Goal: Register for event/course: Sign up to attend an event or enroll in a course

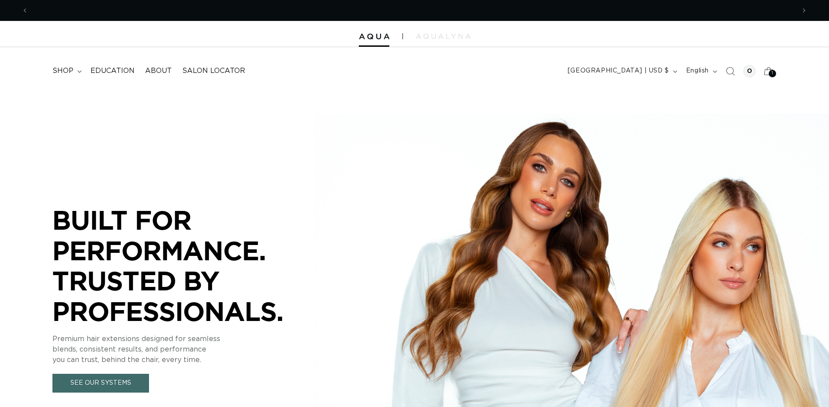
scroll to position [0, 763]
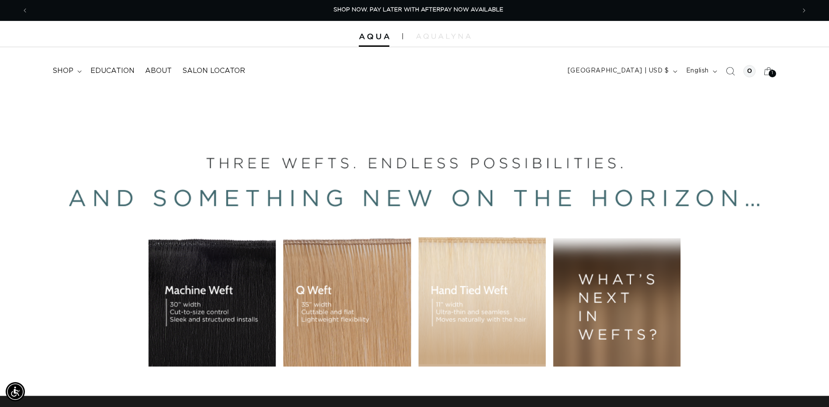
click at [764, 77] on header "FEATURED Last Chance SHOP BY SYSTEM Q Weft Hand Tied Weft Machine Weft Tape In …" at bounding box center [414, 68] width 829 height 42
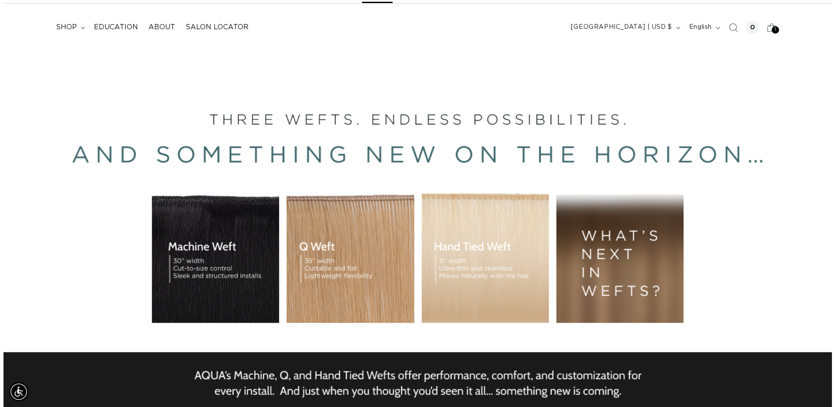
scroll to position [0, 1526]
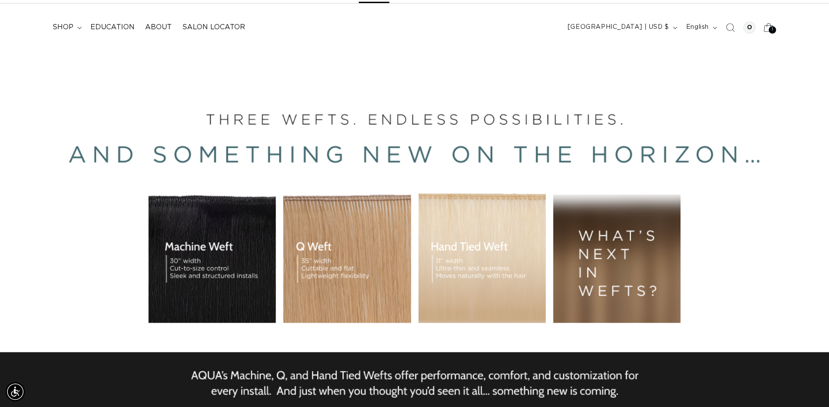
click at [772, 34] on span "1" at bounding box center [773, 29] width 2 height 7
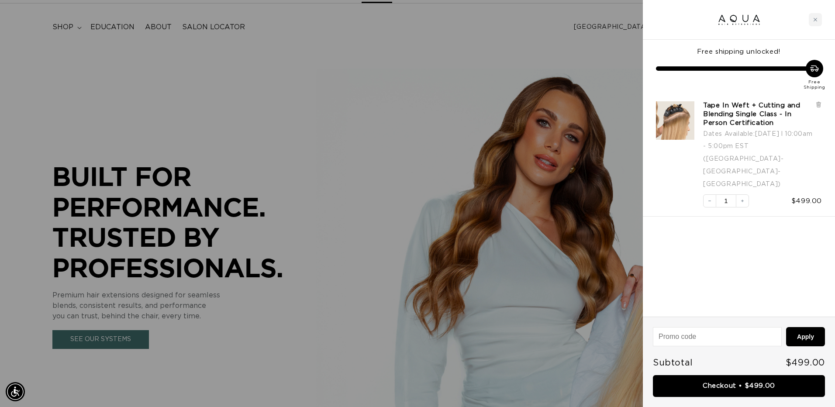
scroll to position [0, 1539]
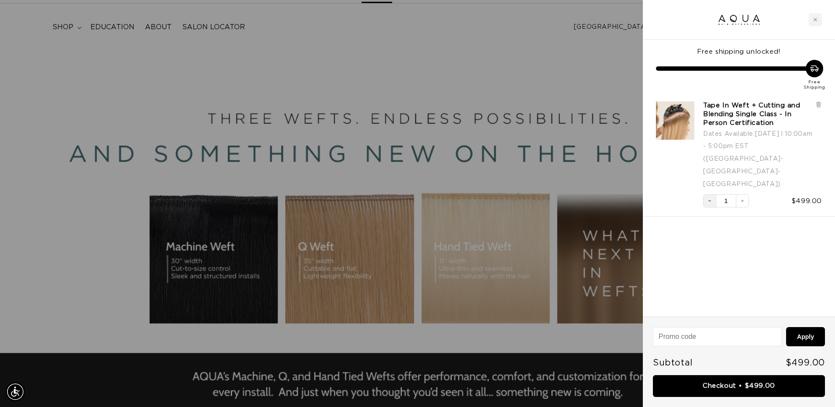
click at [710, 198] on icon "Decrease quantity" at bounding box center [709, 200] width 5 height 5
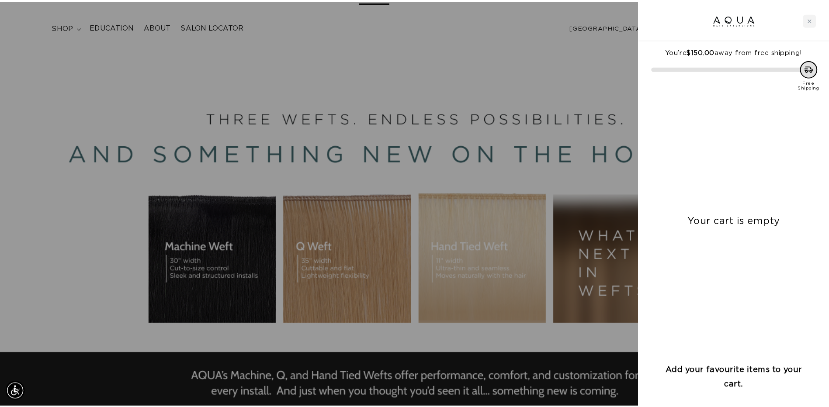
scroll to position [0, 0]
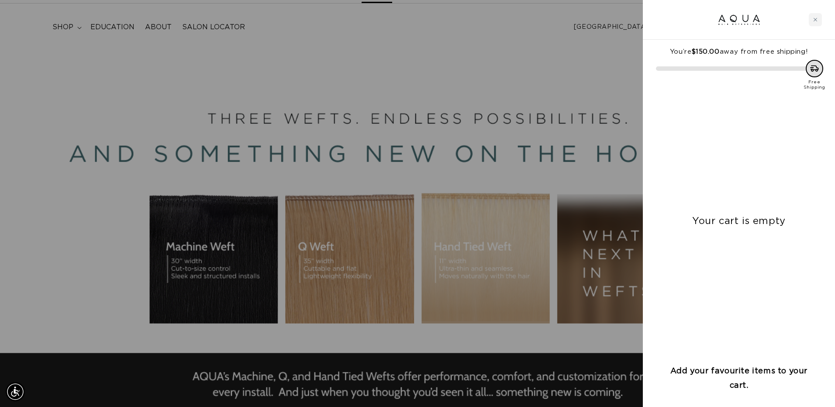
click at [479, 81] on div at bounding box center [417, 203] width 835 height 407
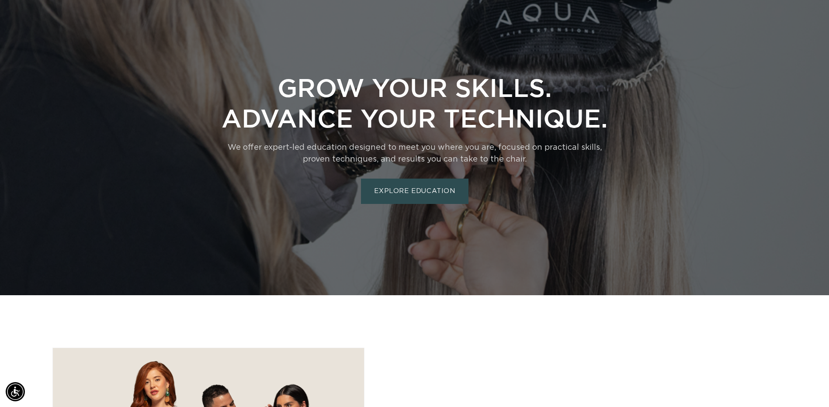
scroll to position [0, 1526]
click at [431, 204] on link "EXPLORE EDUCATION" at bounding box center [414, 191] width 107 height 25
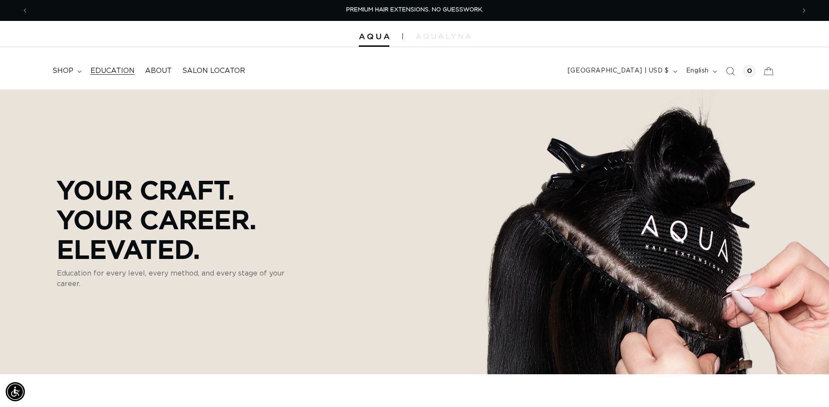
scroll to position [0, 763]
click at [129, 75] on span "Education" at bounding box center [112, 70] width 44 height 9
click at [135, 76] on span "Education" at bounding box center [112, 70] width 44 height 9
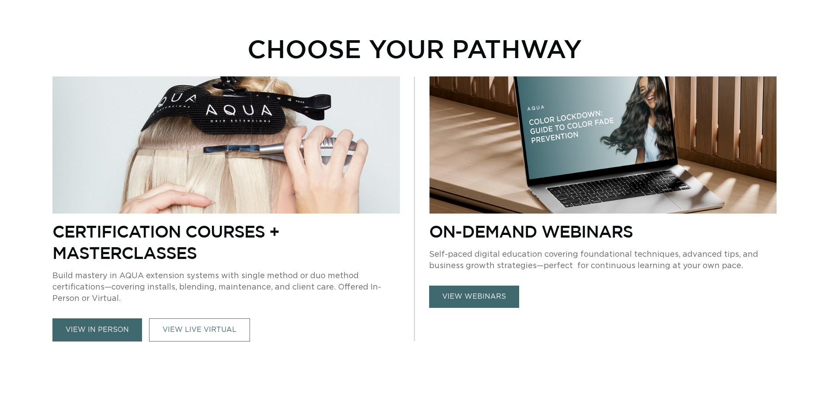
scroll to position [0, 763]
click at [201, 337] on link "VIEW LIVE VIRTUAL" at bounding box center [199, 330] width 101 height 23
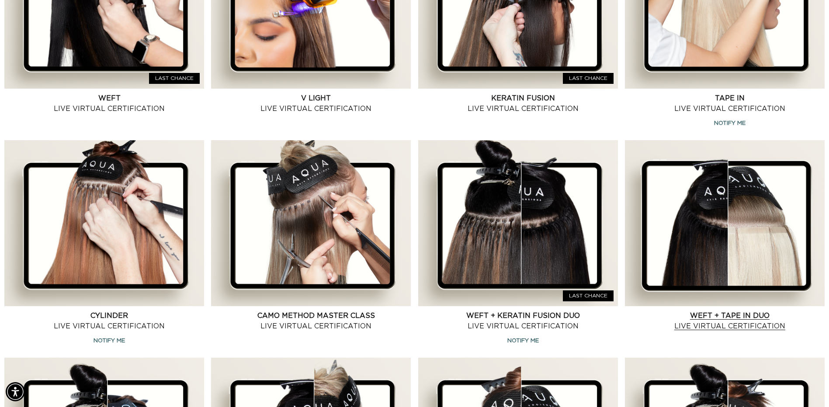
scroll to position [0, 763]
click at [714, 311] on link "Weft + Tape in Duo Live Virtual Certification" at bounding box center [730, 321] width 190 height 21
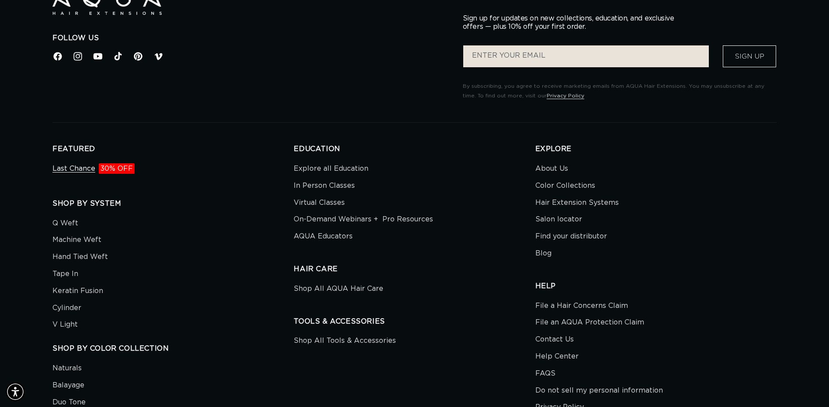
click at [126, 174] on span "30% OFF" at bounding box center [117, 168] width 36 height 10
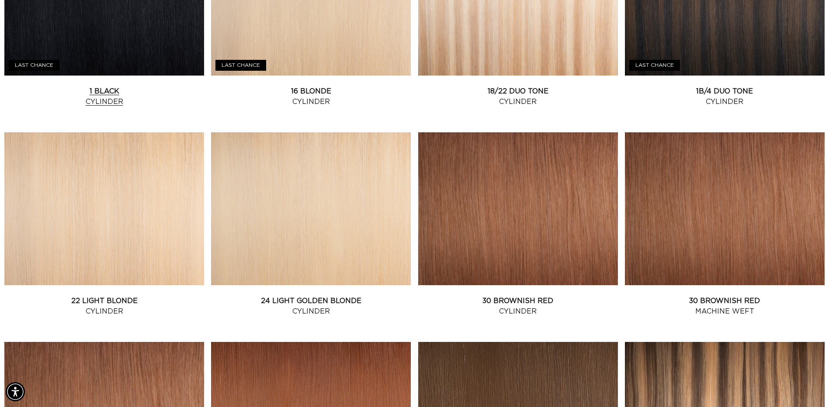
click at [124, 86] on link "1 Black Cylinder" at bounding box center [104, 96] width 200 height 21
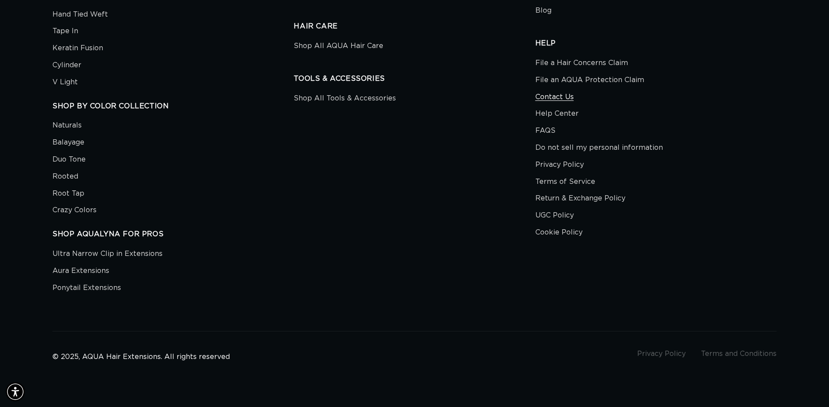
click at [545, 89] on link "Contact Us" at bounding box center [554, 97] width 38 height 17
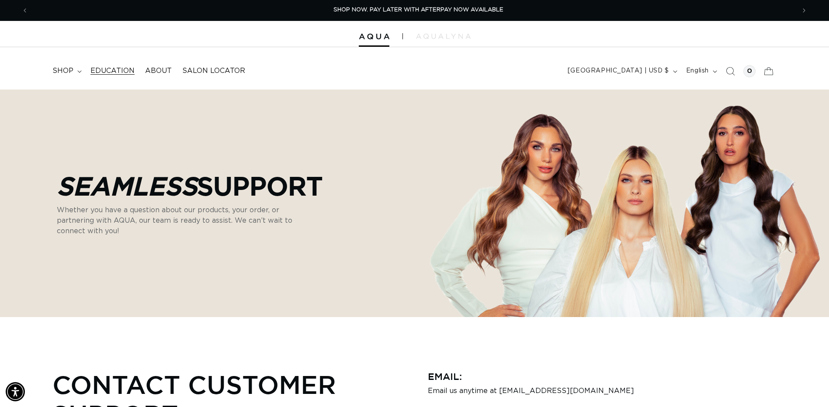
click at [128, 76] on span "Education" at bounding box center [112, 70] width 44 height 9
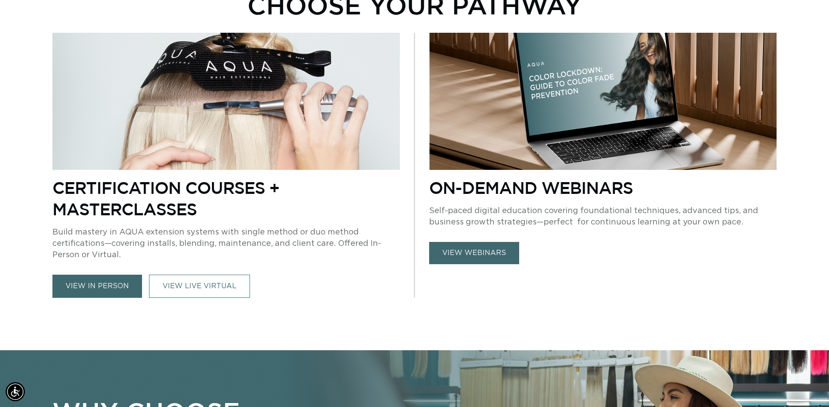
scroll to position [0, 763]
click at [201, 290] on link "VIEW LIVE VIRTUAL" at bounding box center [199, 286] width 101 height 23
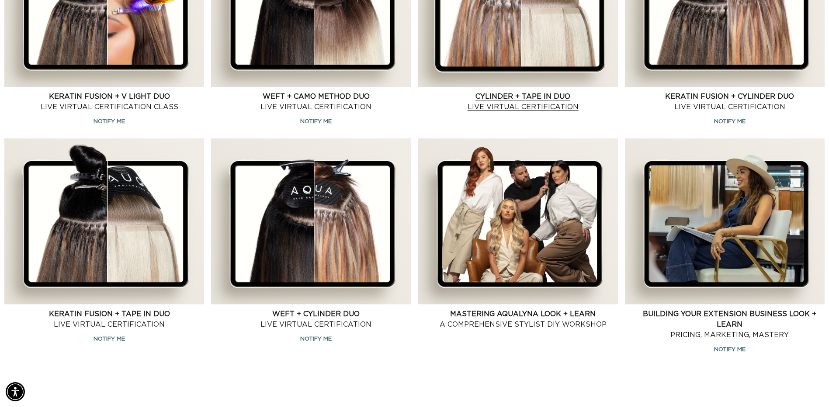
click at [501, 91] on link "Cylinder + Tape in Duo Live Virtual Certification" at bounding box center [523, 101] width 190 height 21
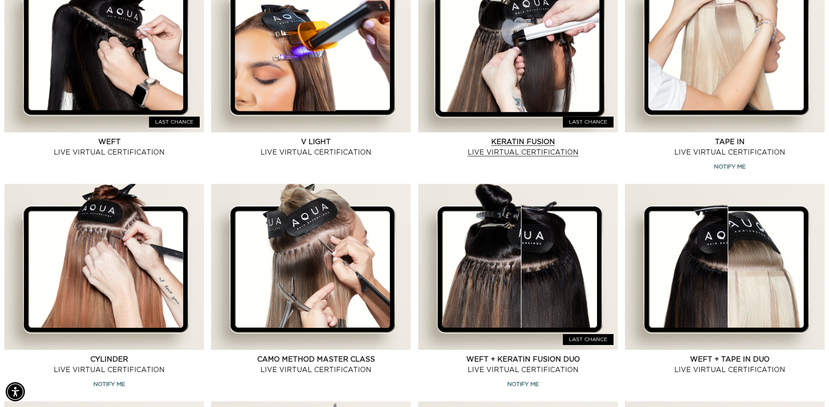
scroll to position [0, 1526]
click at [533, 158] on link "Keratin Fusion Live Virtual Certification" at bounding box center [523, 147] width 190 height 21
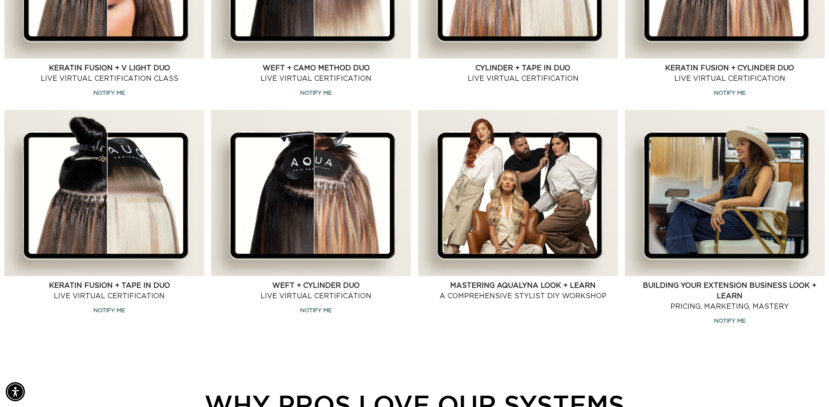
scroll to position [918, 0]
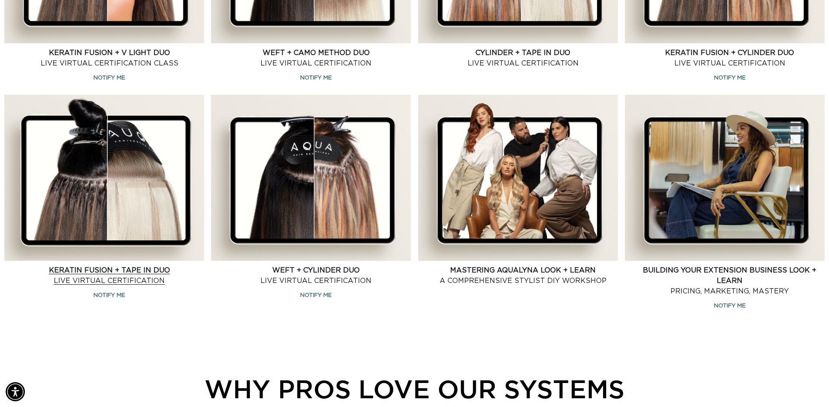
click at [167, 265] on link "Keratin Fusion + Tape in Duo Live Virtual Certification" at bounding box center [109, 275] width 190 height 21
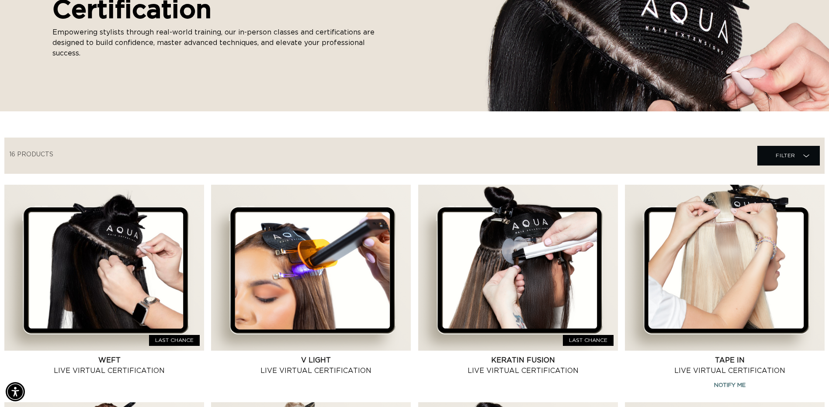
scroll to position [0, 0]
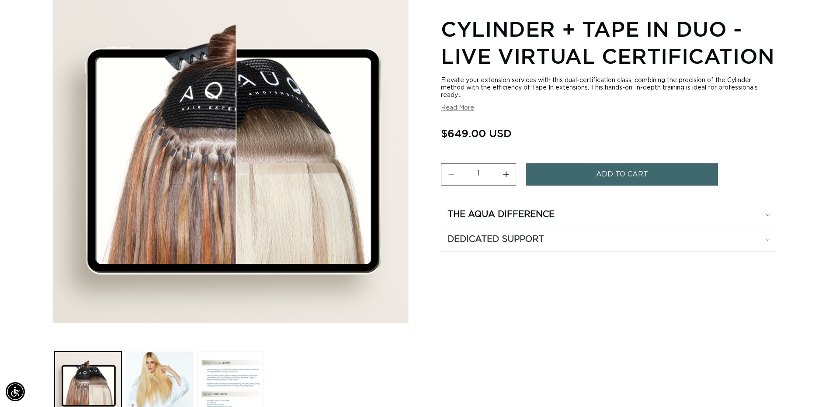
scroll to position [306, 0]
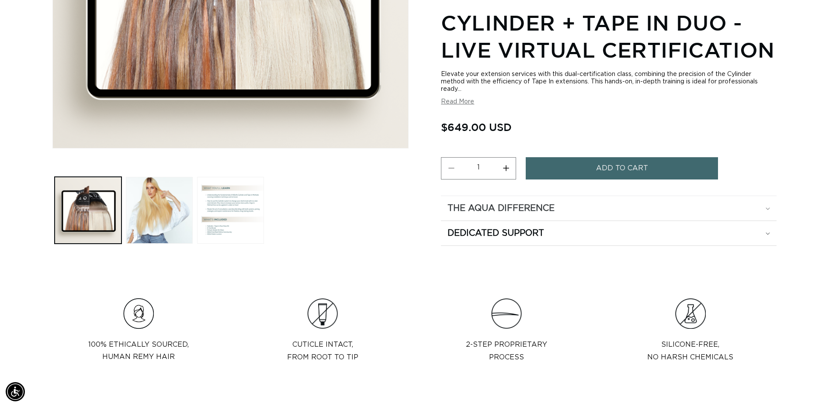
click at [577, 213] on div "The Aqua Difference" at bounding box center [608, 208] width 322 height 11
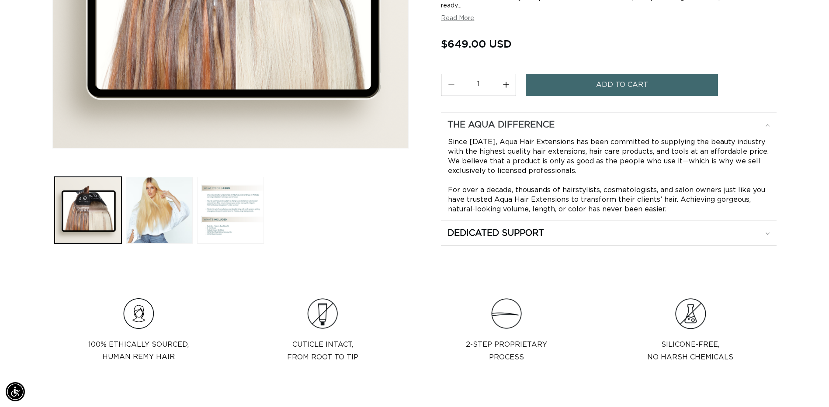
scroll to position [0, 763]
click at [578, 243] on summary "Dedicated Support" at bounding box center [609, 233] width 336 height 24
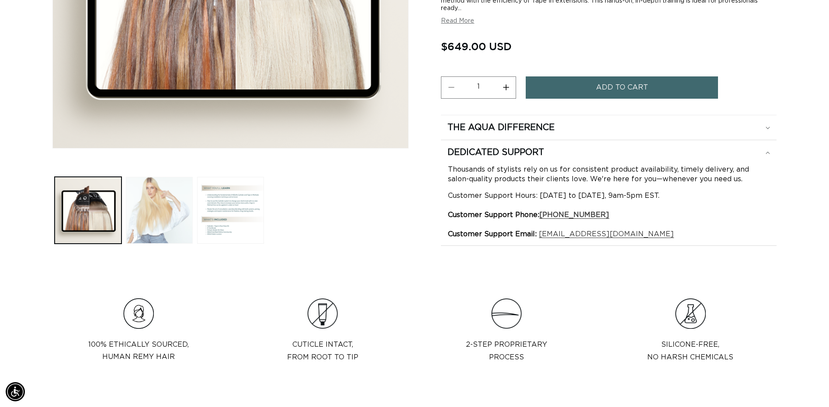
scroll to position [0, 0]
click at [211, 206] on button "Load image 3 in gallery view" at bounding box center [230, 210] width 67 height 67
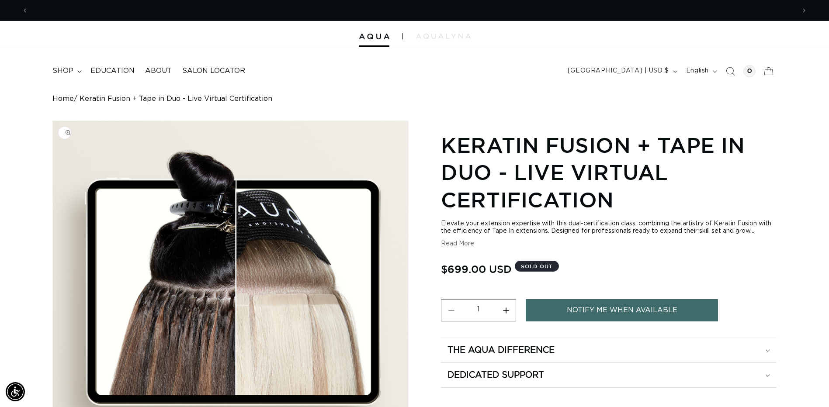
scroll to position [0, 1526]
